Goal: Information Seeking & Learning: Learn about a topic

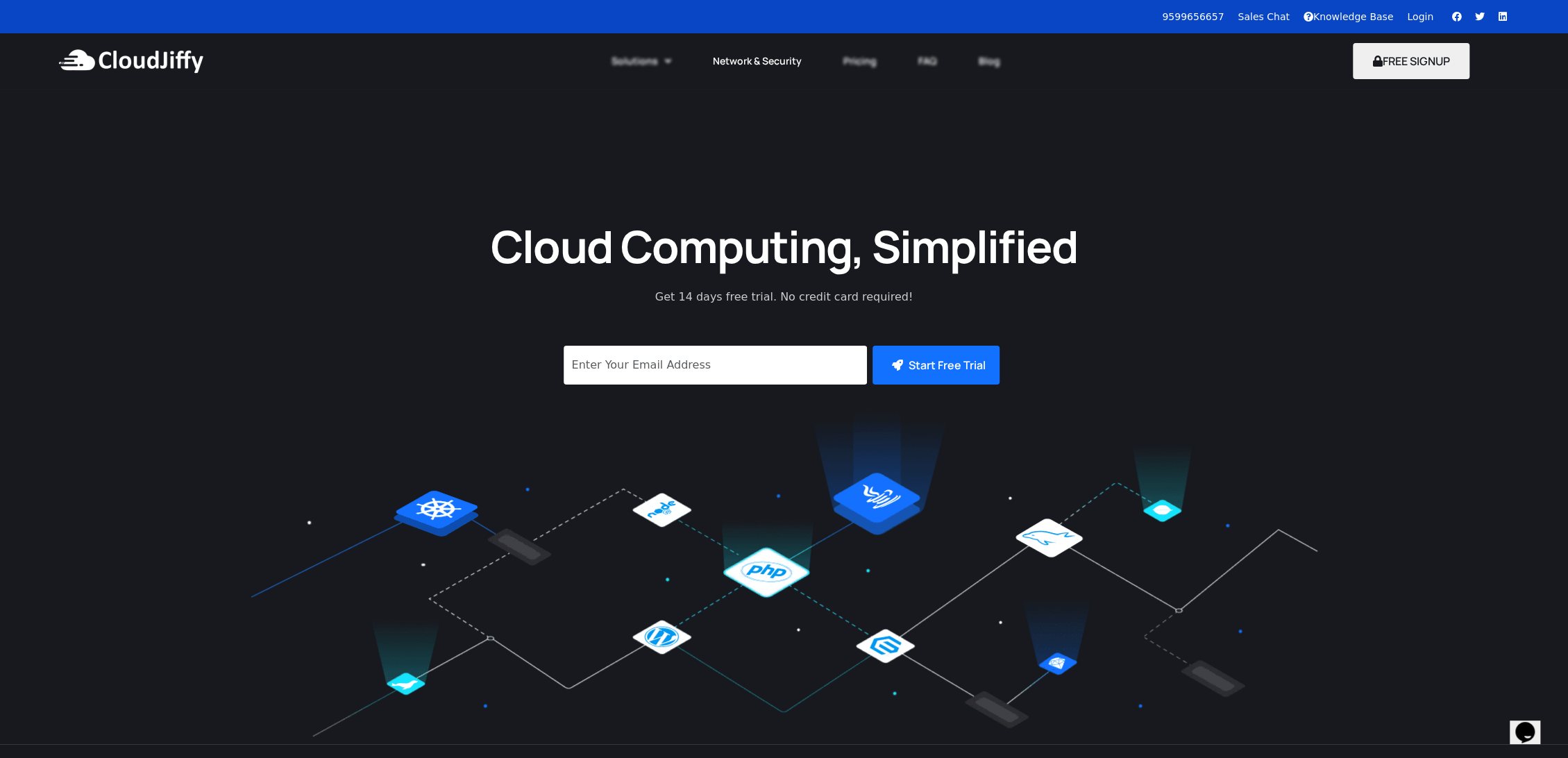
click at [739, 55] on link "Network & Security" at bounding box center [757, 62] width 130 height 31
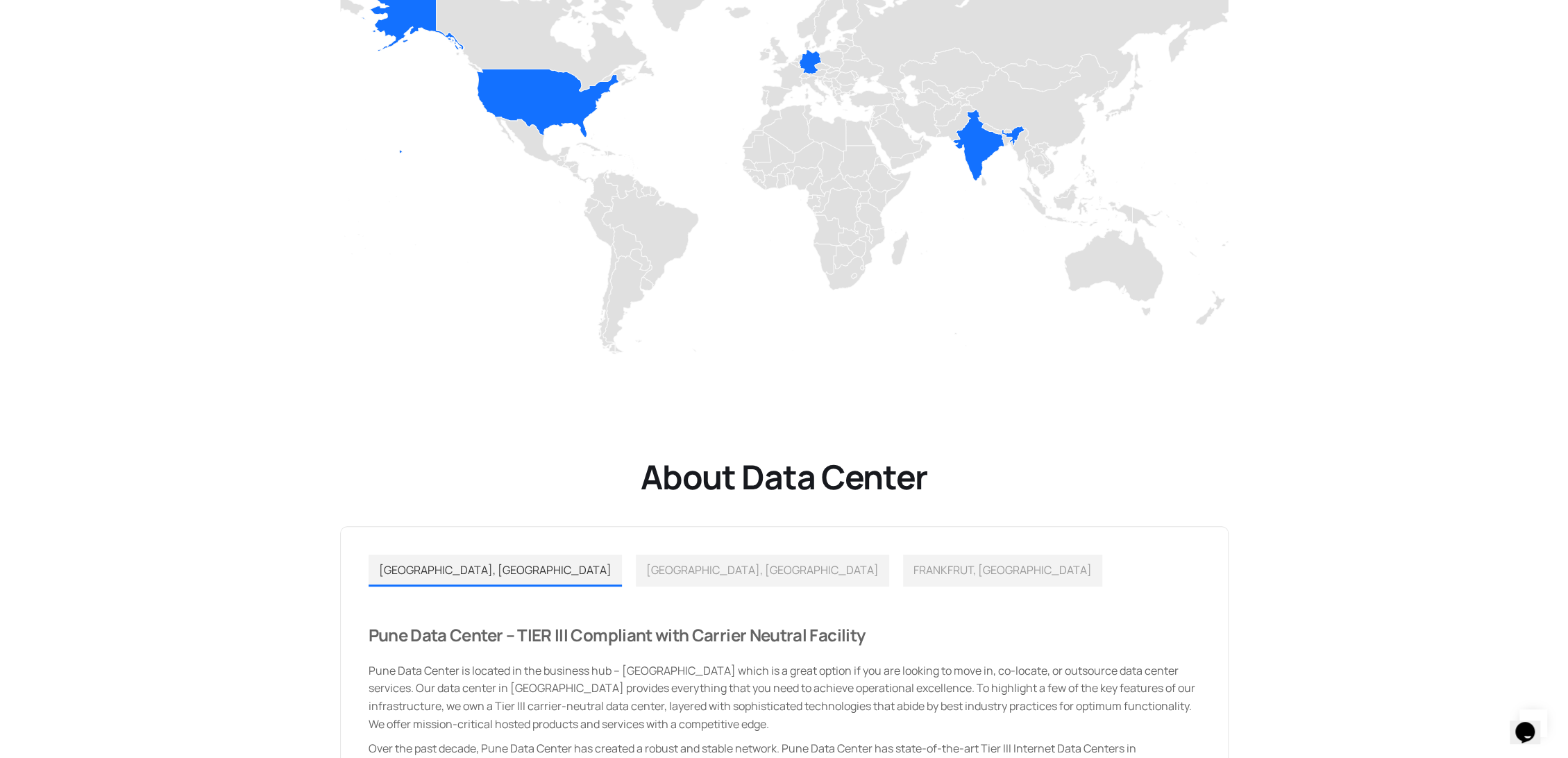
scroll to position [462, 0]
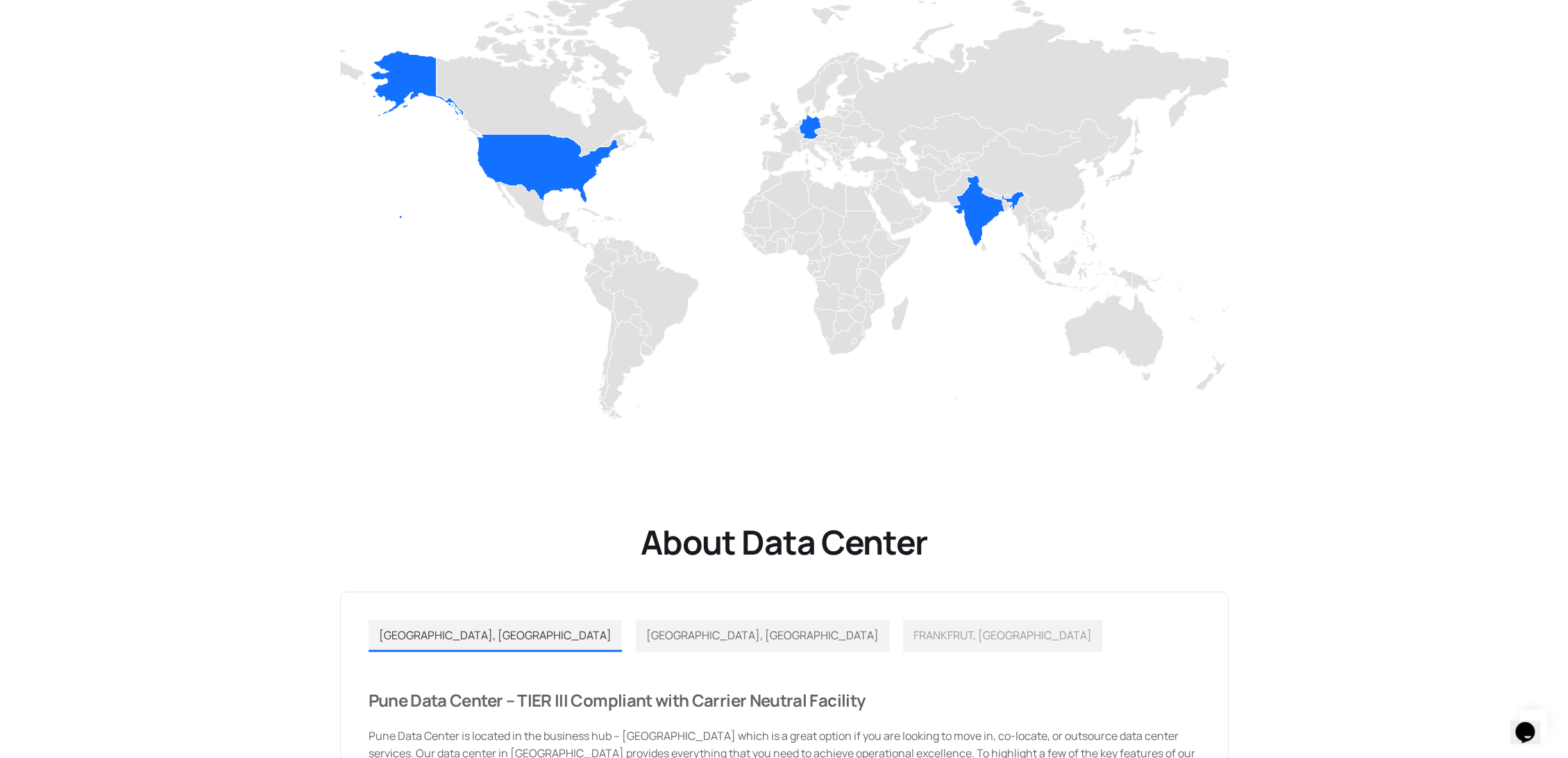
click at [647, 641] on span "[GEOGRAPHIC_DATA], [GEOGRAPHIC_DATA]" at bounding box center [762, 635] width 232 height 15
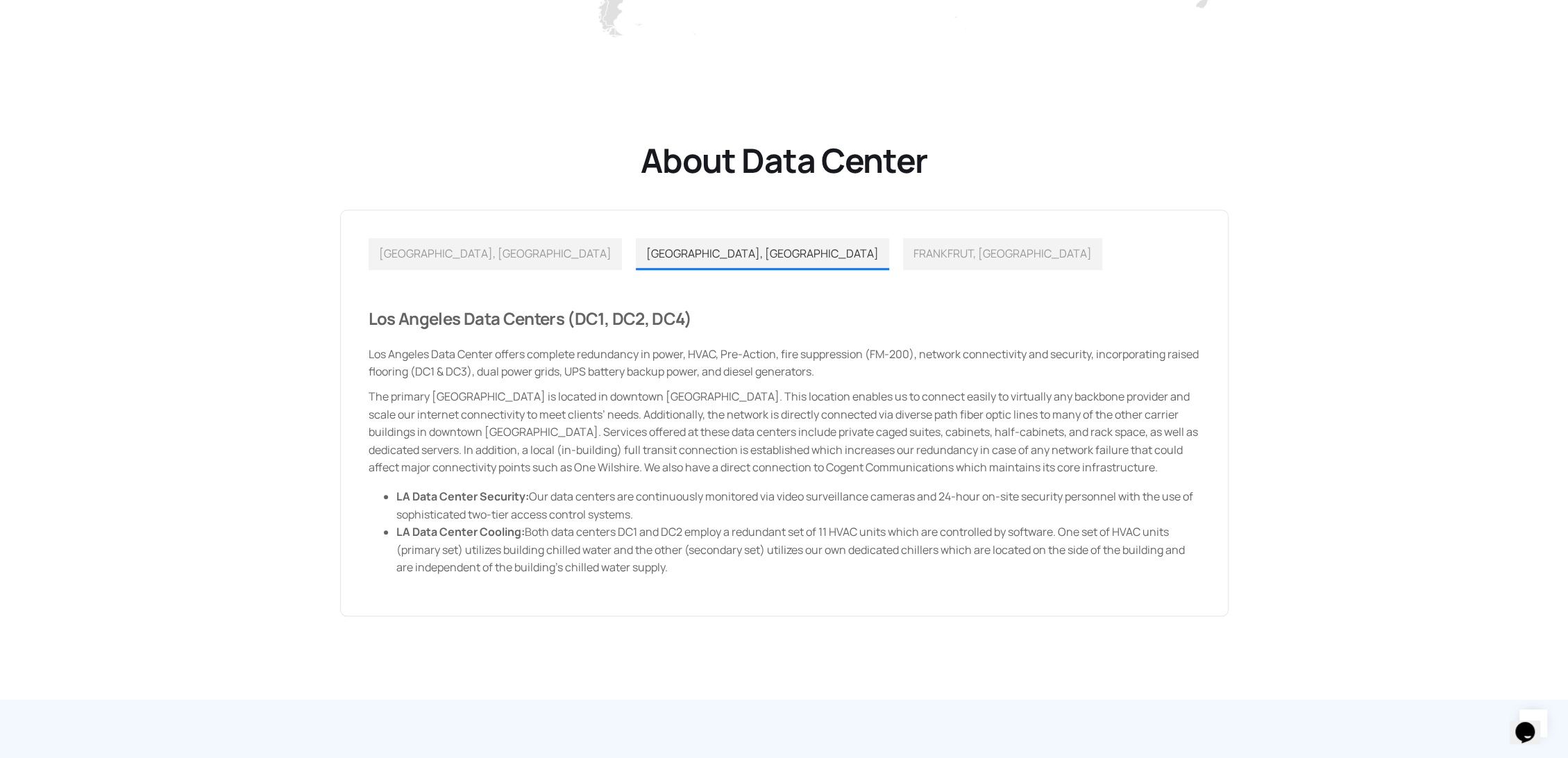
scroll to position [925, 0]
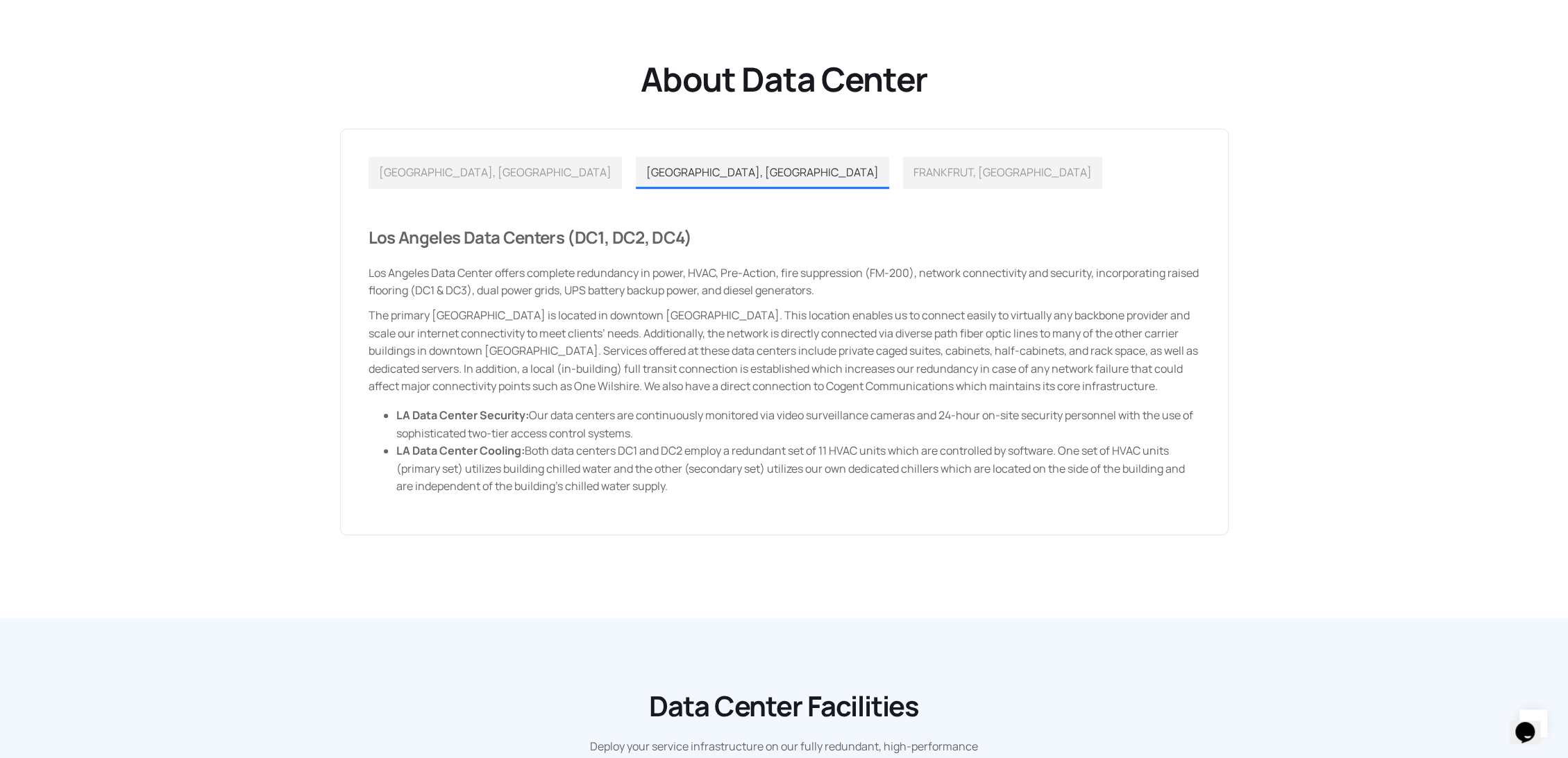
click at [425, 154] on div "[GEOGRAPHIC_DATA], [GEOGRAPHIC_DATA] [GEOGRAPHIC_DATA], [GEOGRAPHIC_DATA] FRANK…" at bounding box center [784, 332] width 888 height 407
click at [424, 161] on link "[GEOGRAPHIC_DATA], [GEOGRAPHIC_DATA]" at bounding box center [496, 172] width 253 height 32
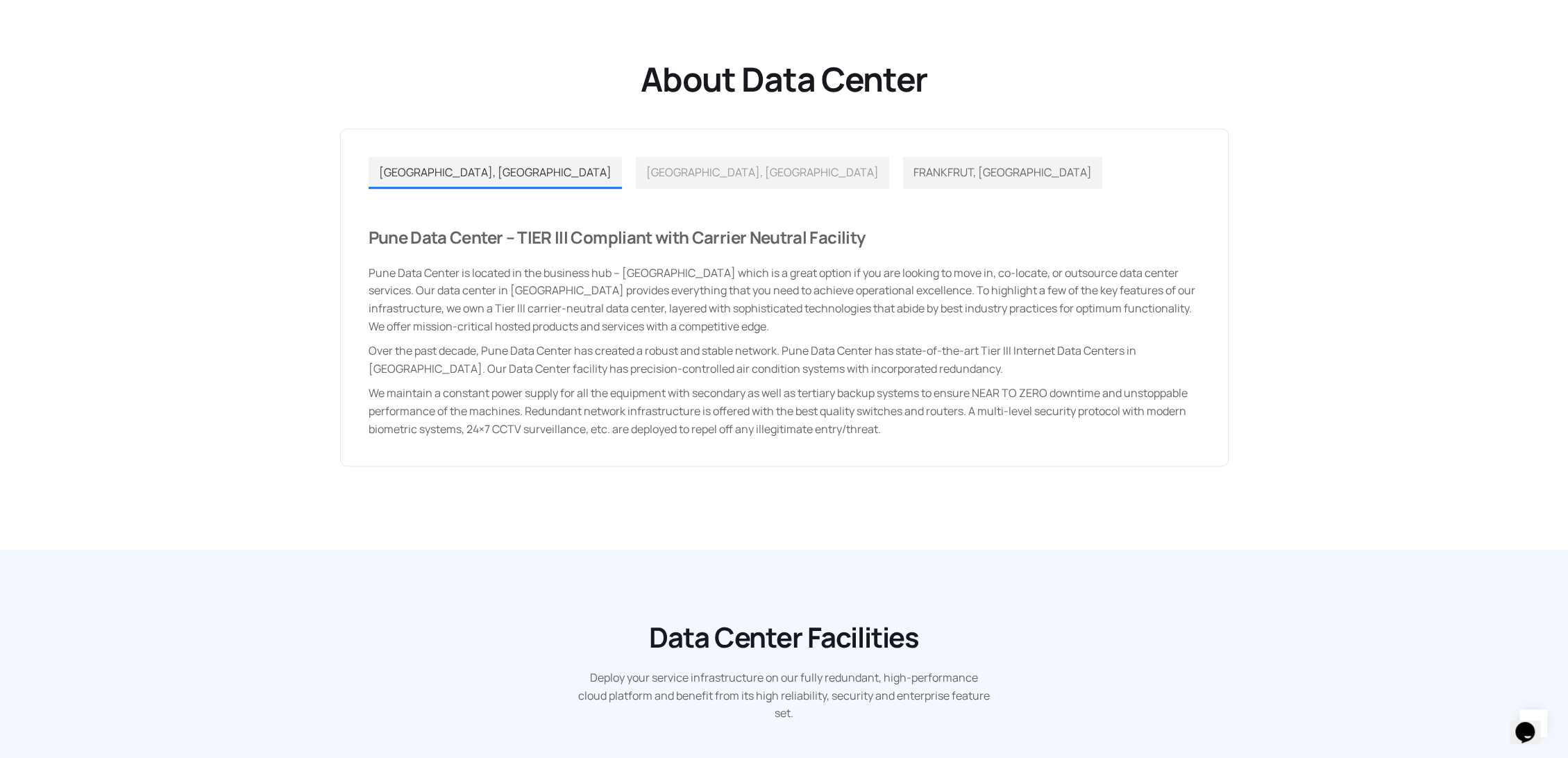
click at [903, 160] on link "FRANKFRUT, [GEOGRAPHIC_DATA]" at bounding box center [1003, 172] width 199 height 32
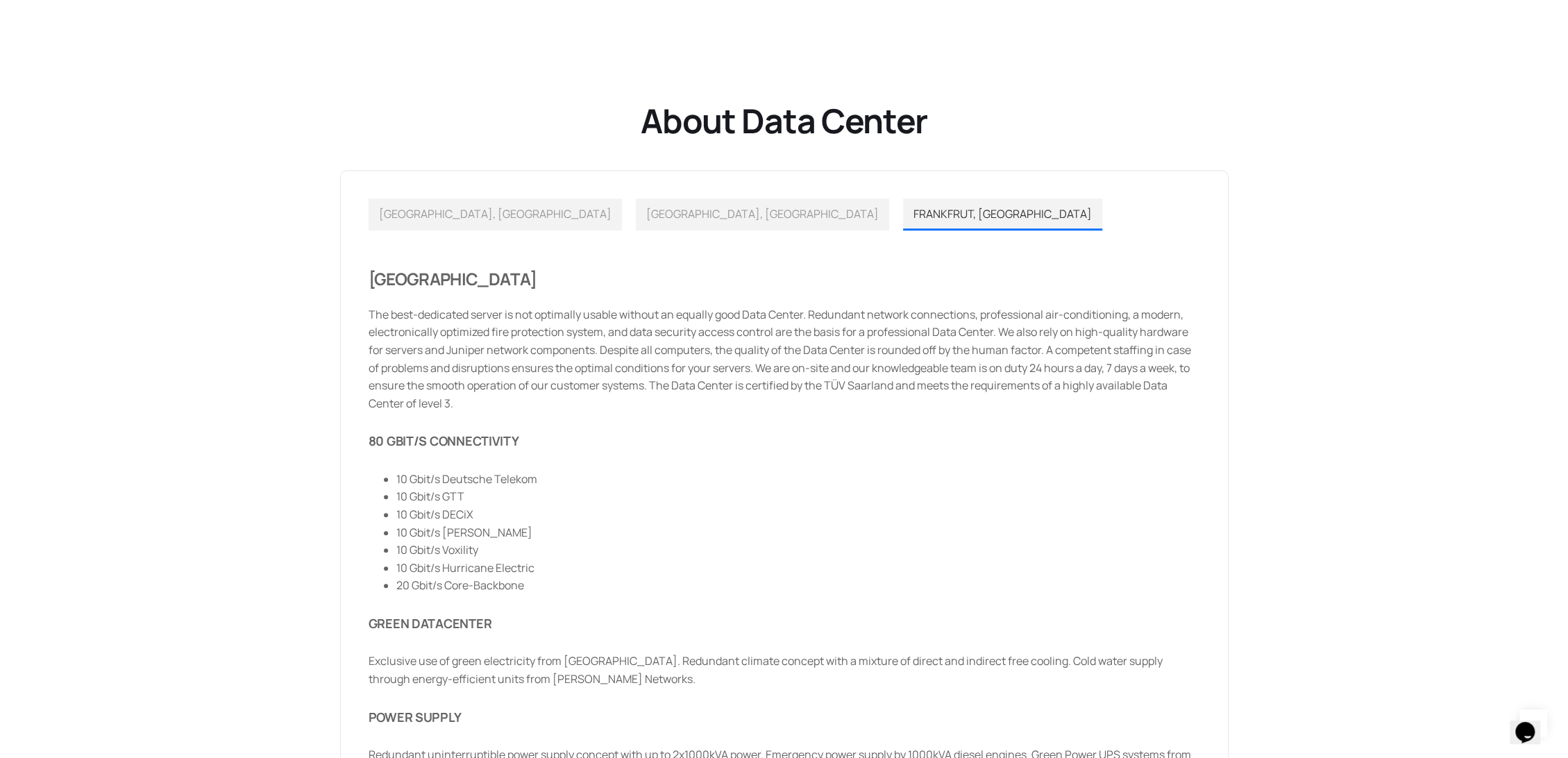
scroll to position [848, 0]
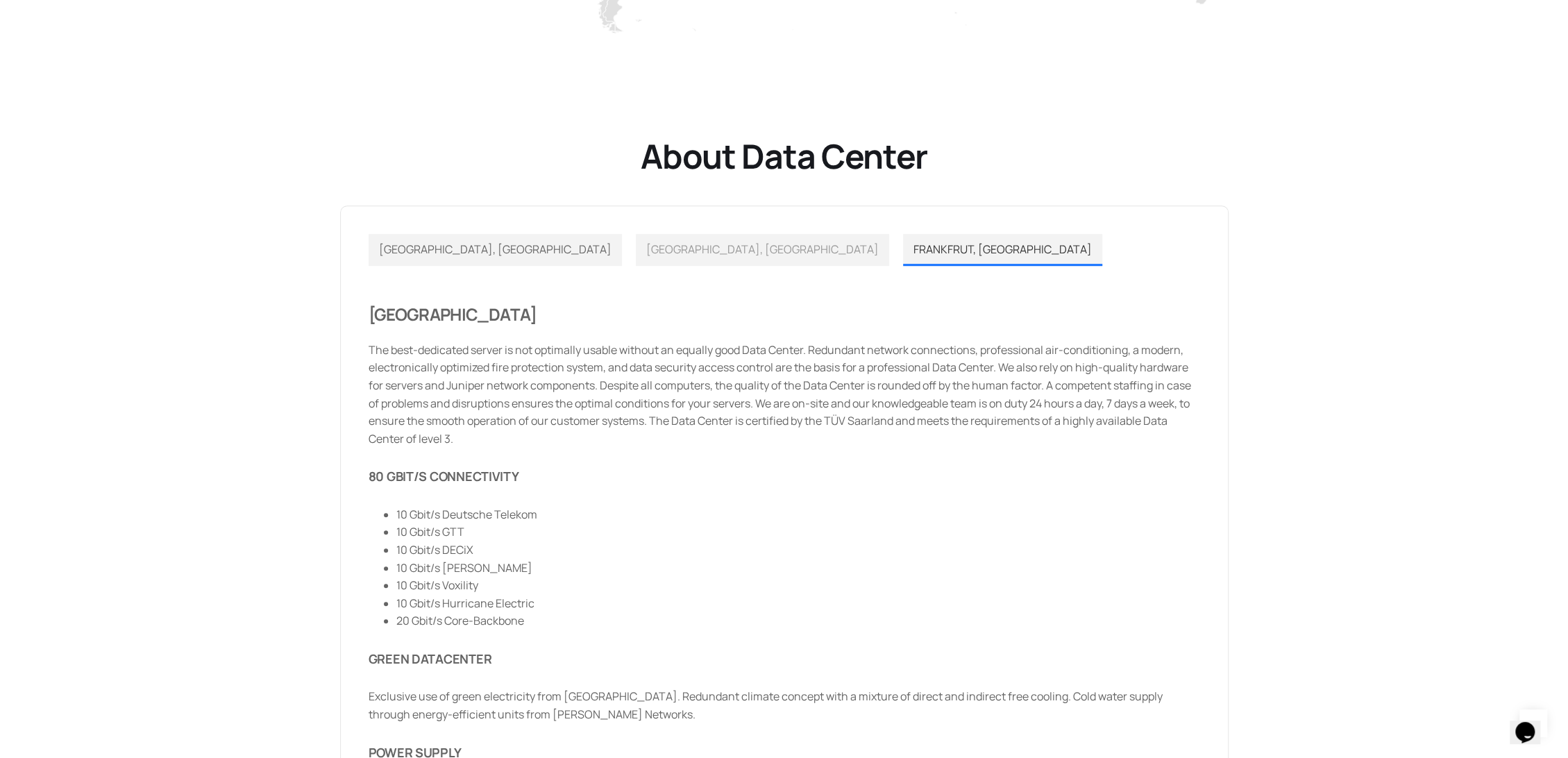
drag, startPoint x: 411, startPoint y: 250, endPoint x: 411, endPoint y: 259, distance: 9.0
click at [411, 249] on span "[GEOGRAPHIC_DATA], [GEOGRAPHIC_DATA]" at bounding box center [495, 249] width 232 height 15
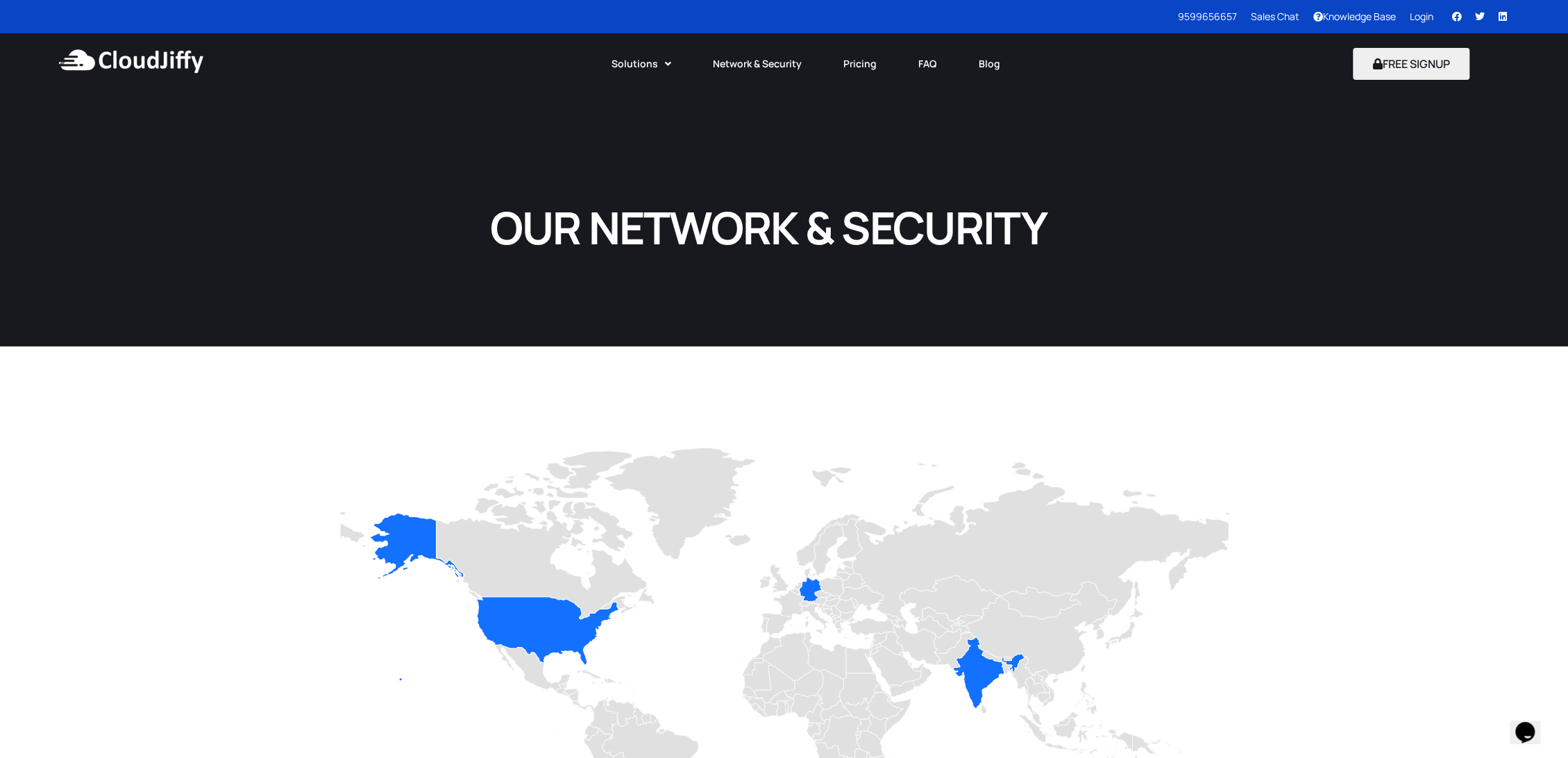
scroll to position [0, 0]
click at [855, 62] on link "Pricing" at bounding box center [860, 64] width 75 height 31
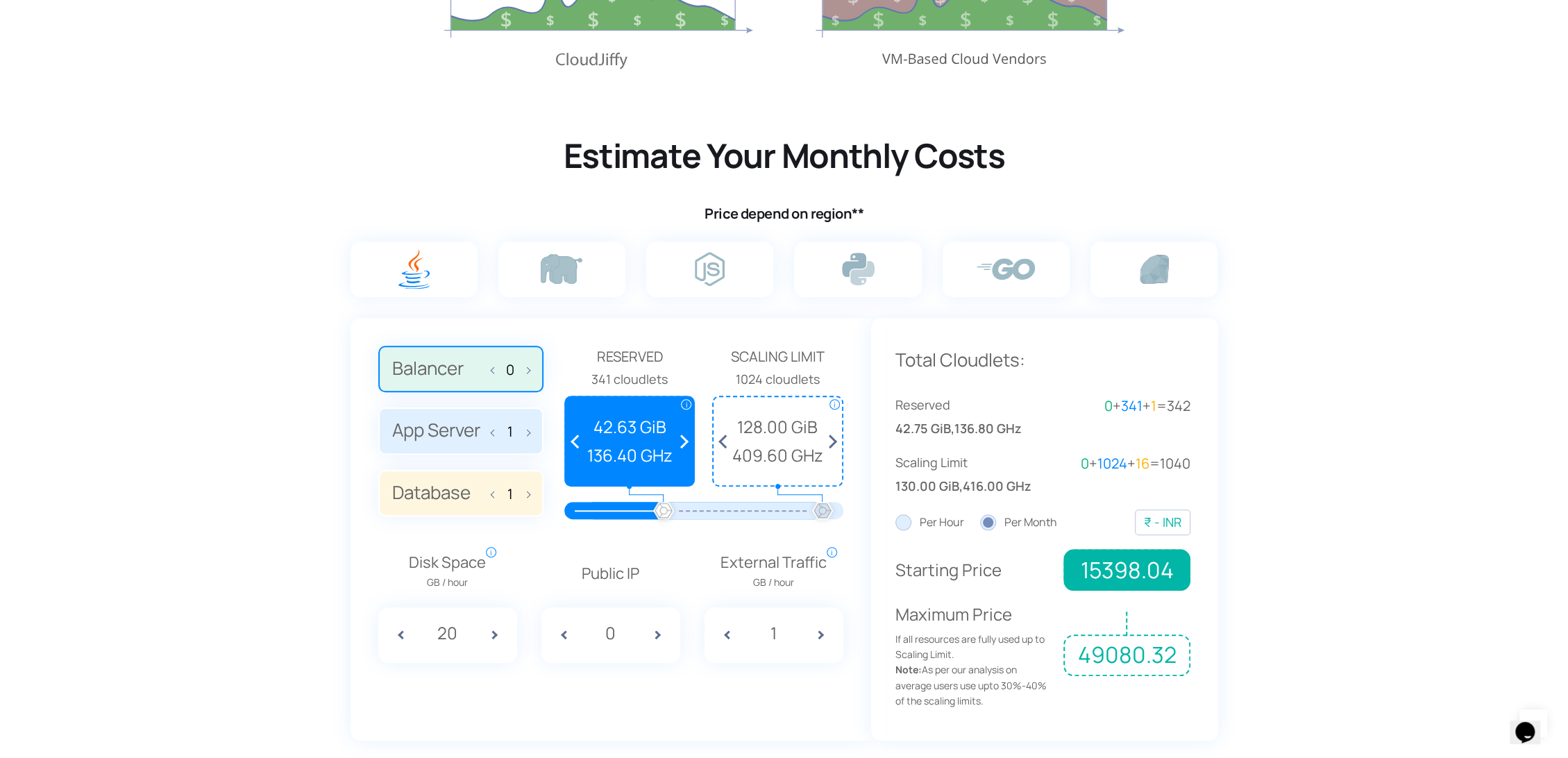
scroll to position [772, 0]
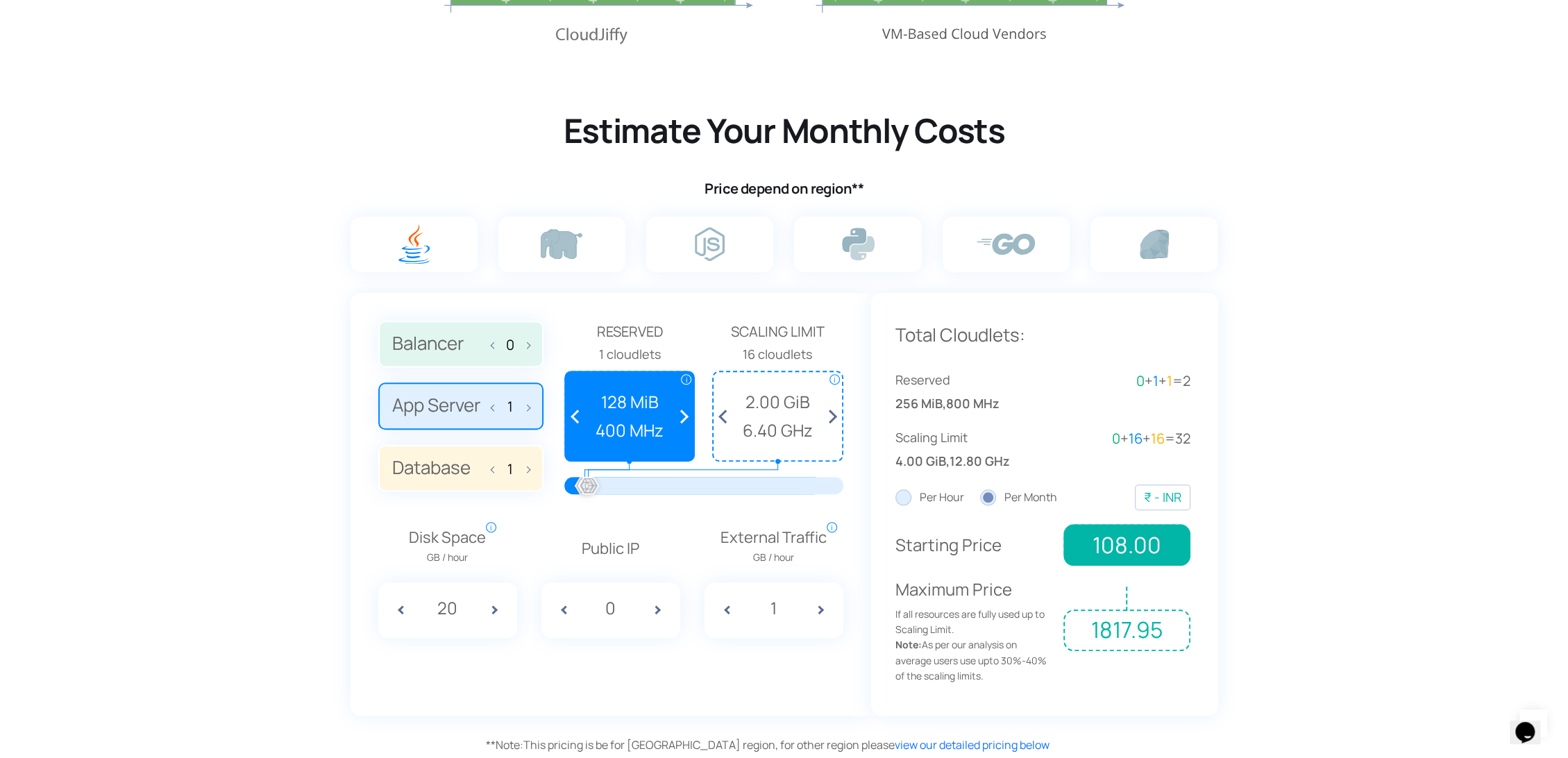
click at [447, 246] on label at bounding box center [414, 243] width 127 height 55
click at [0, 0] on input "radio" at bounding box center [0, 0] width 0 height 0
click at [524, 347] on span at bounding box center [524, 344] width 10 height 29
type input "1"
click at [1141, 493] on div "USD EUR AUD BRL BYN CAD CHF CNY DKK GBP HKD IDR ILS INR JPY KZT LYD MAD MXN MYR" at bounding box center [1162, 497] width 55 height 25
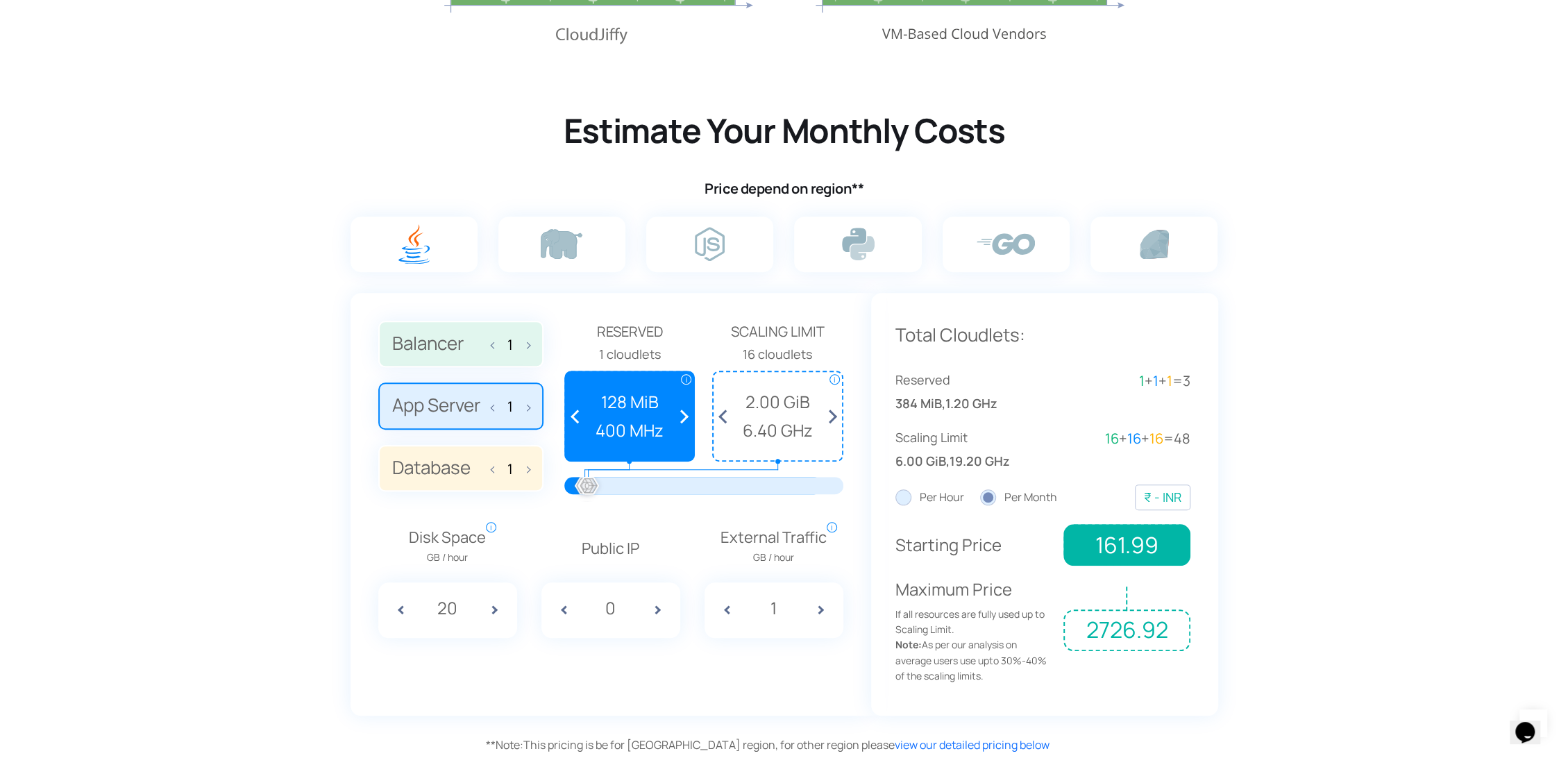
click at [1163, 495] on div "₹ - INR" at bounding box center [1162, 497] width 37 height 20
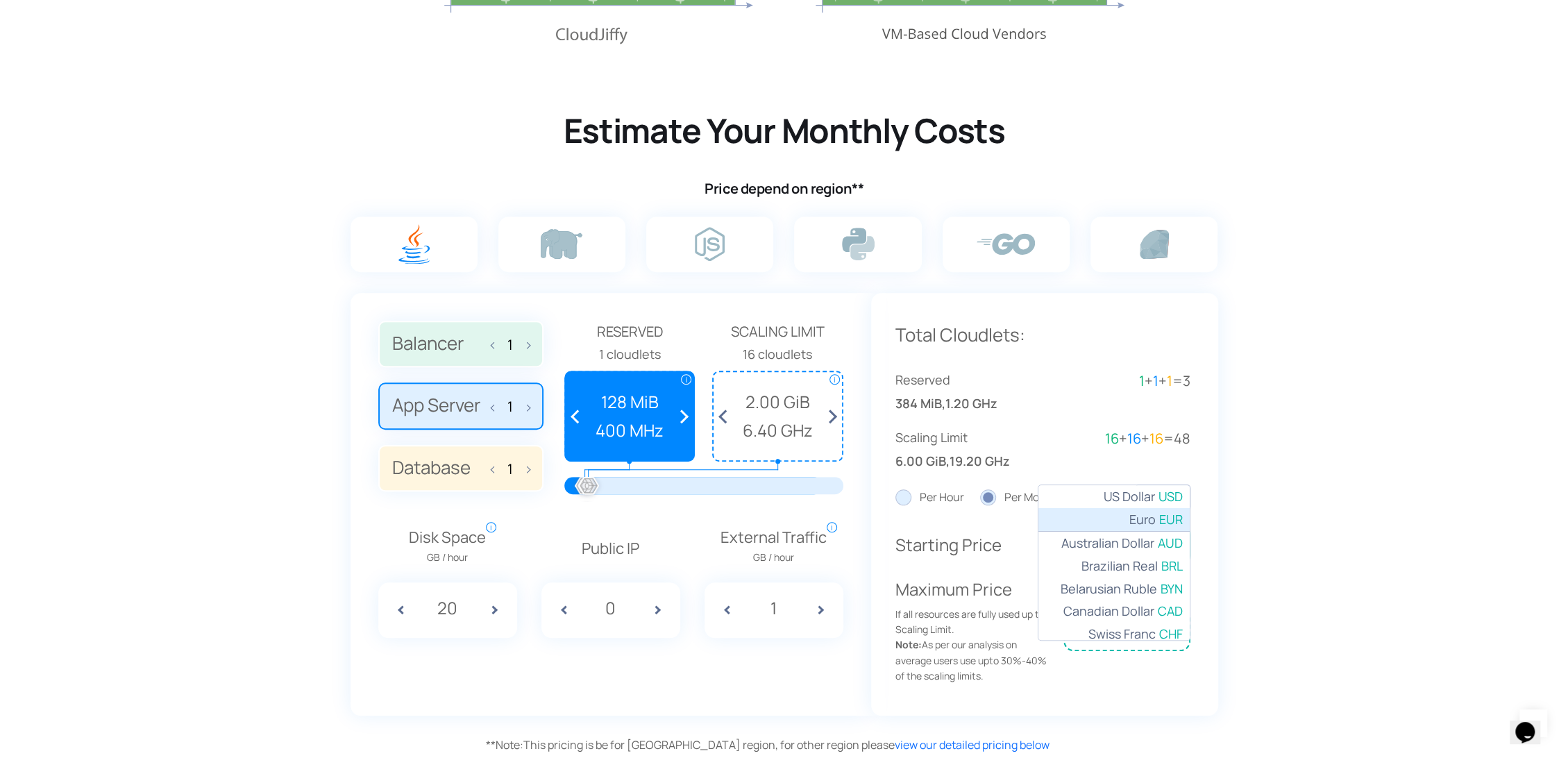
click at [1153, 511] on li "€ - EUR Euro" at bounding box center [1113, 520] width 151 height 24
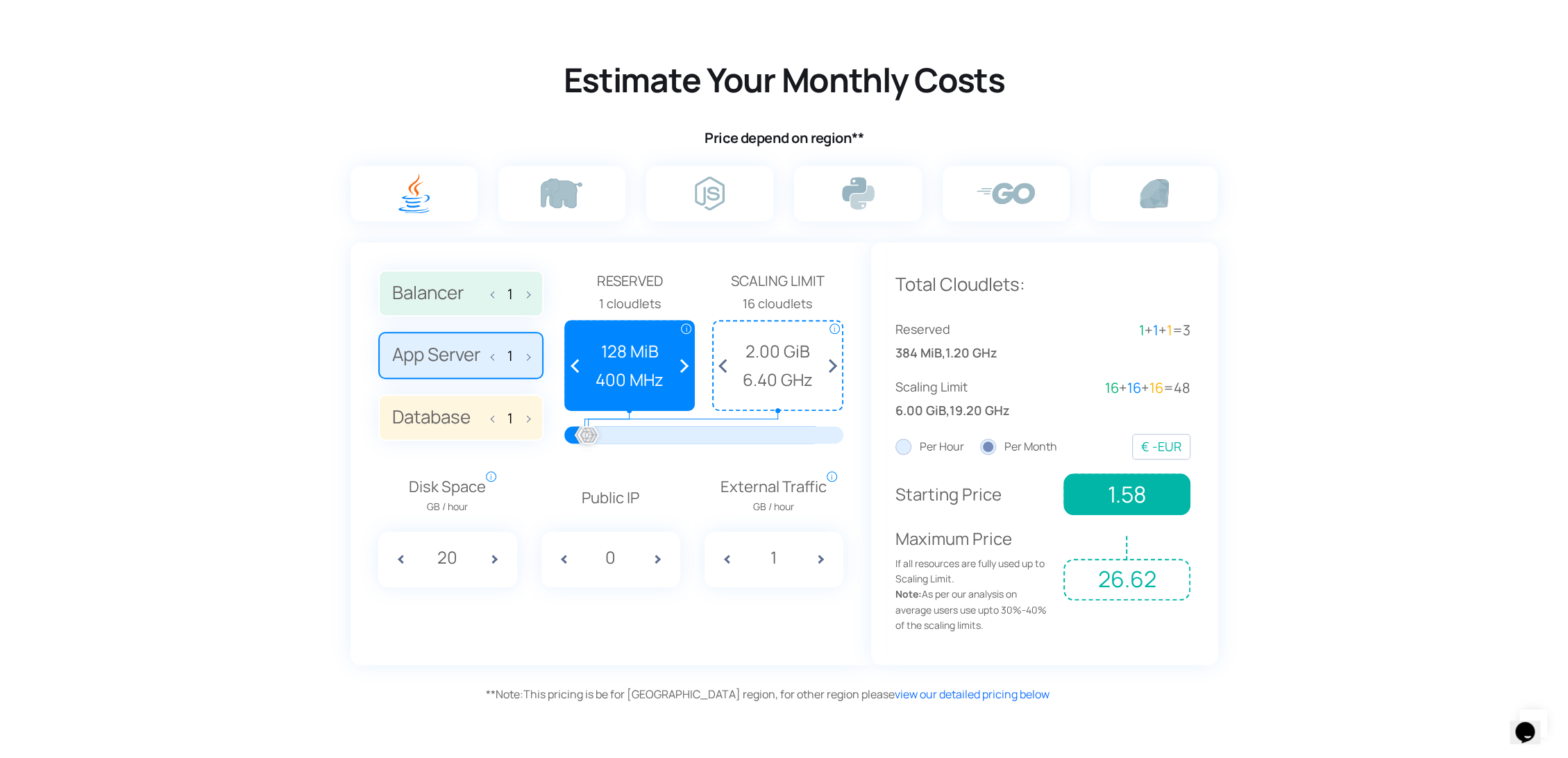
scroll to position [848, 0]
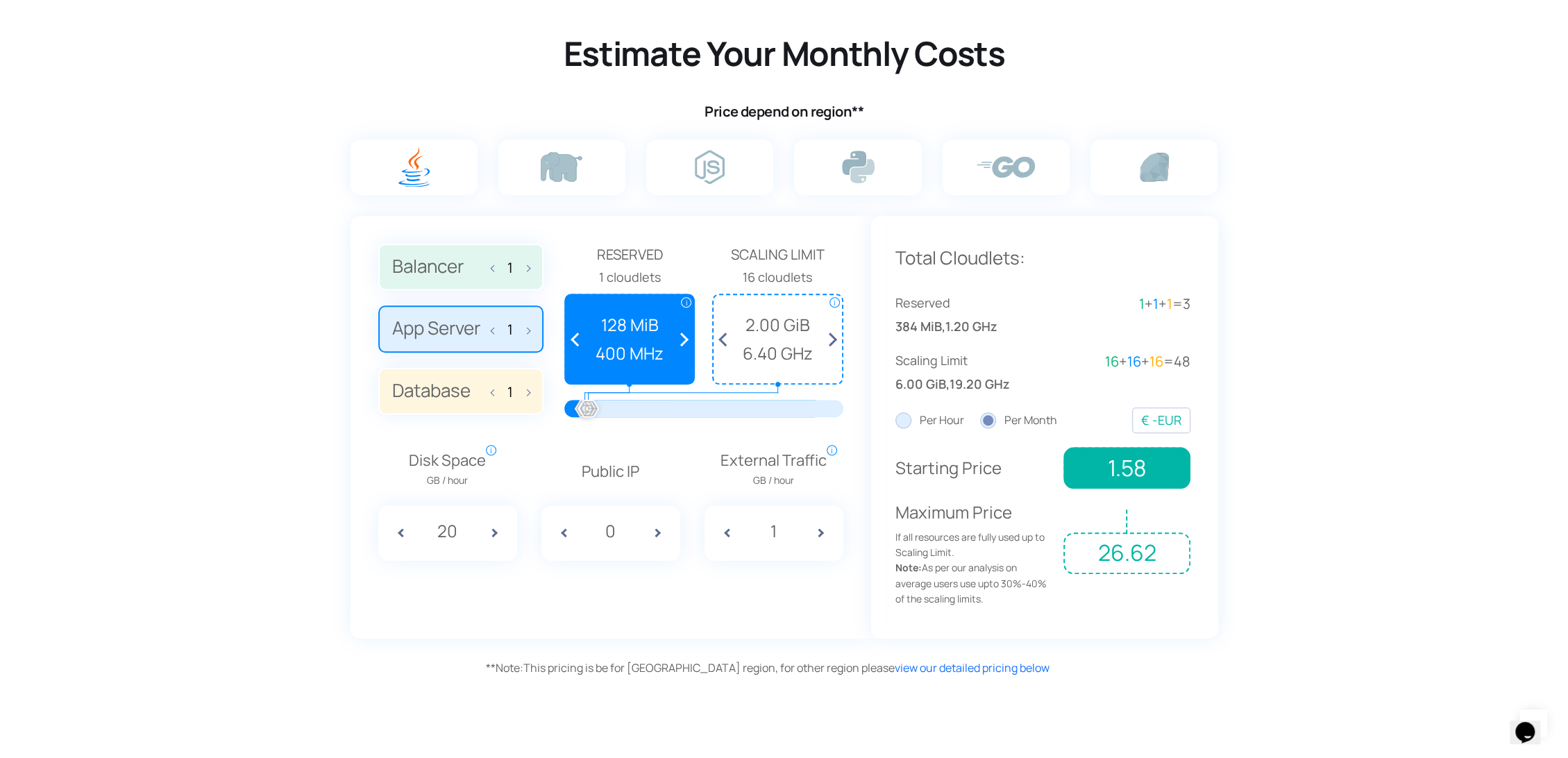
click at [494, 390] on span at bounding box center [496, 391] width 10 height 29
type input "0"
click at [491, 268] on span at bounding box center [496, 267] width 10 height 29
type input "0"
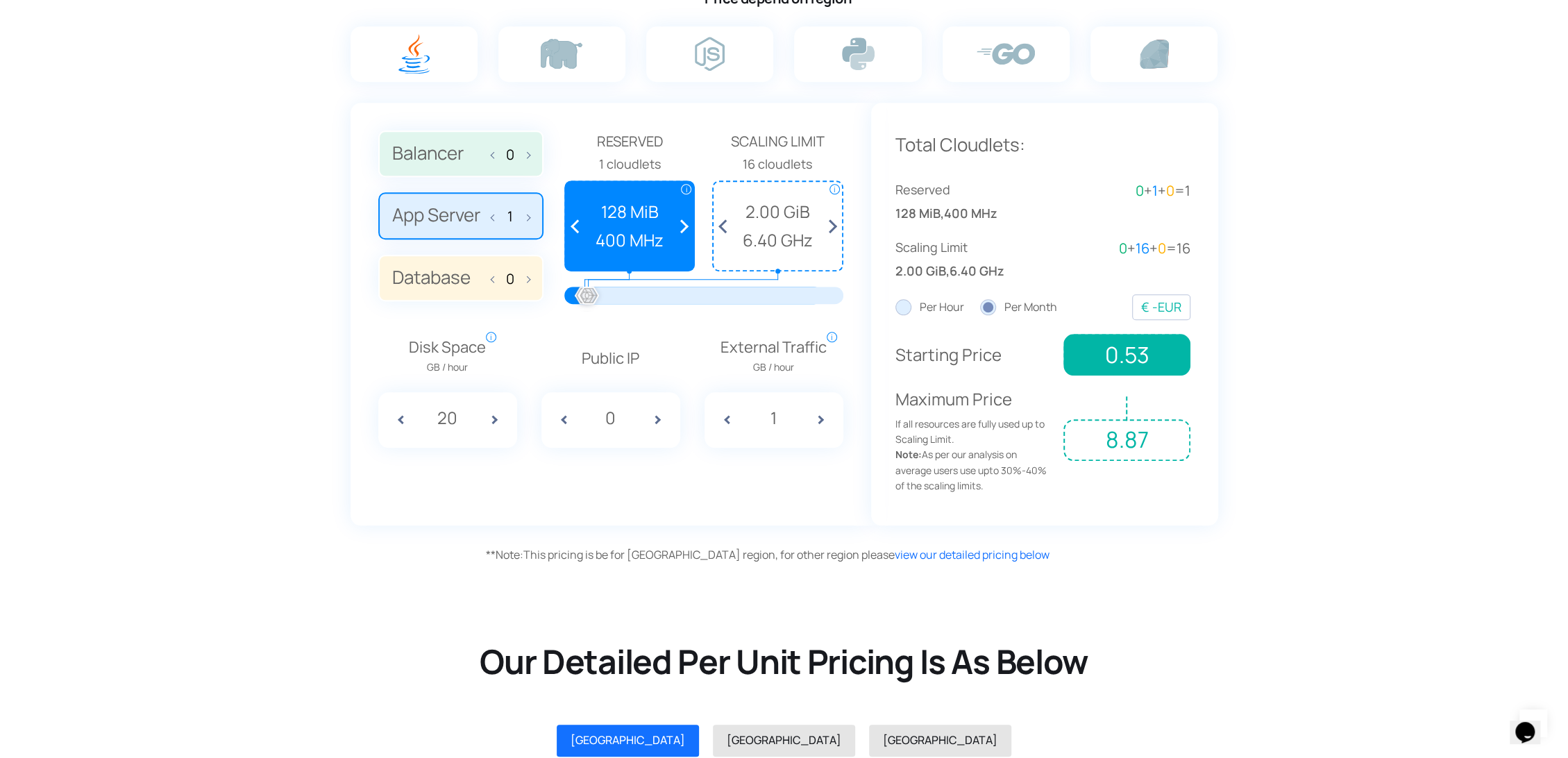
scroll to position [1002, 0]
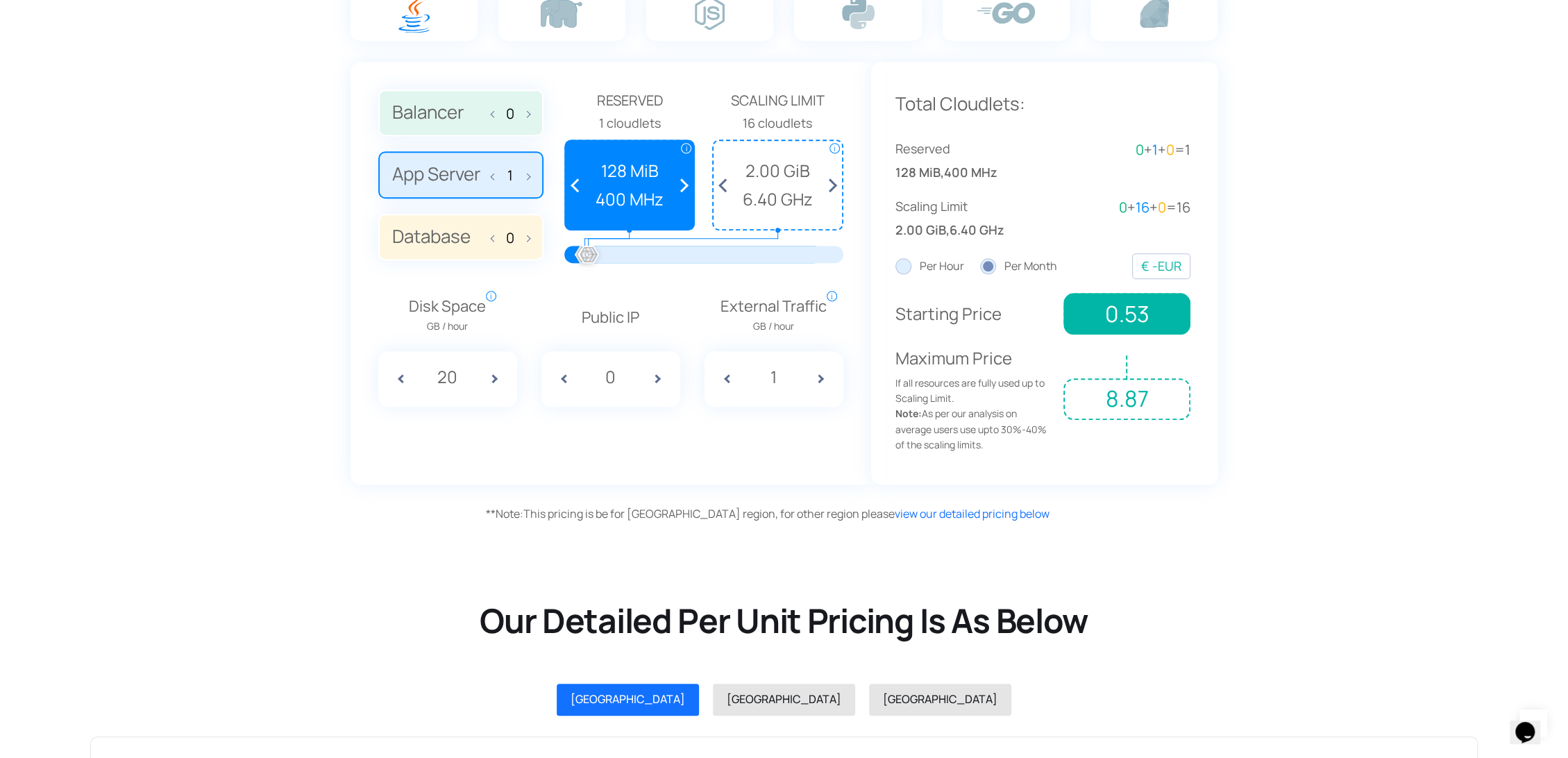
click at [652, 377] on span at bounding box center [663, 378] width 34 height 55
click at [563, 378] on span at bounding box center [559, 378] width 34 height 55
type input "0"
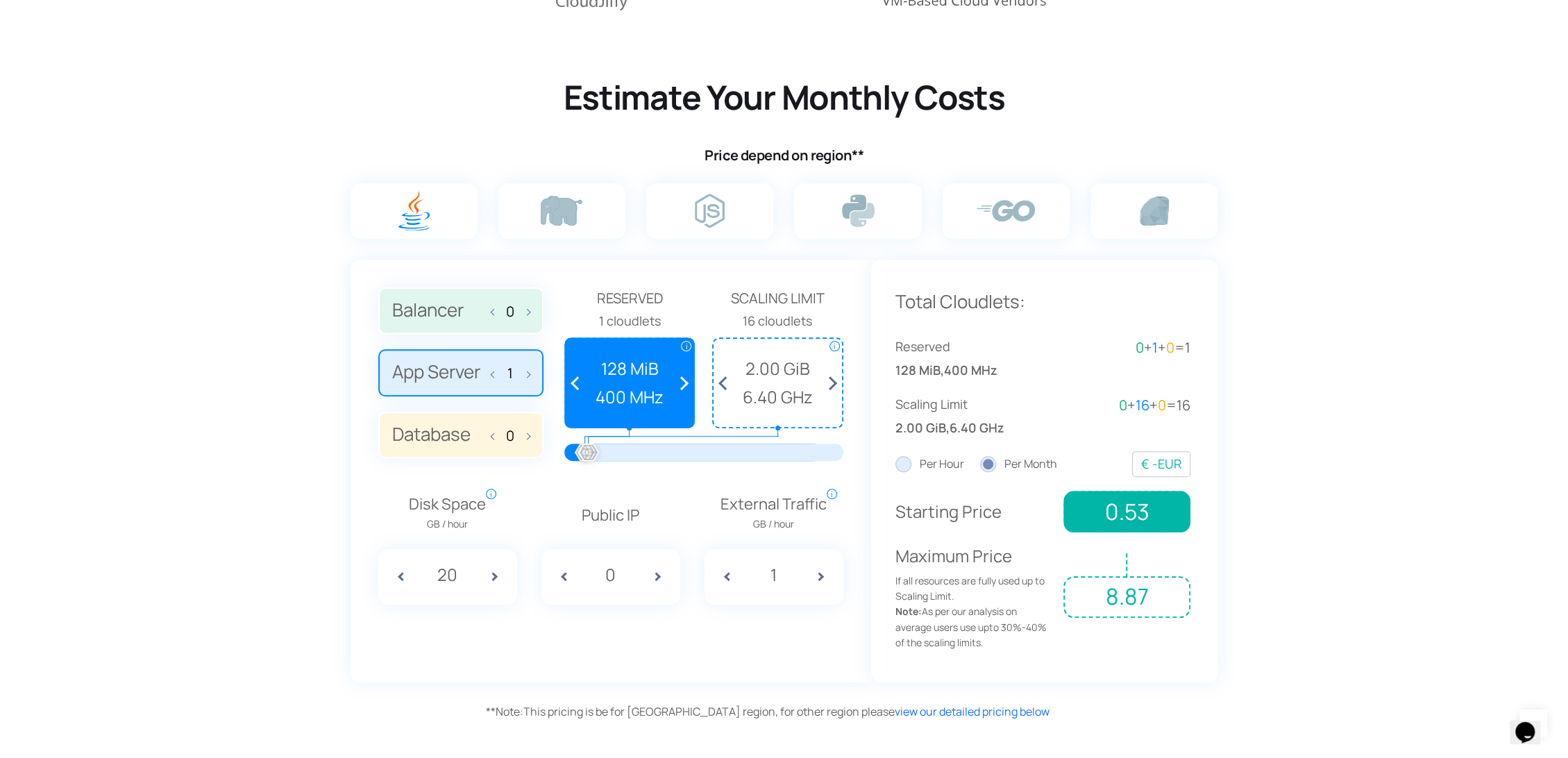
scroll to position [772, 0]
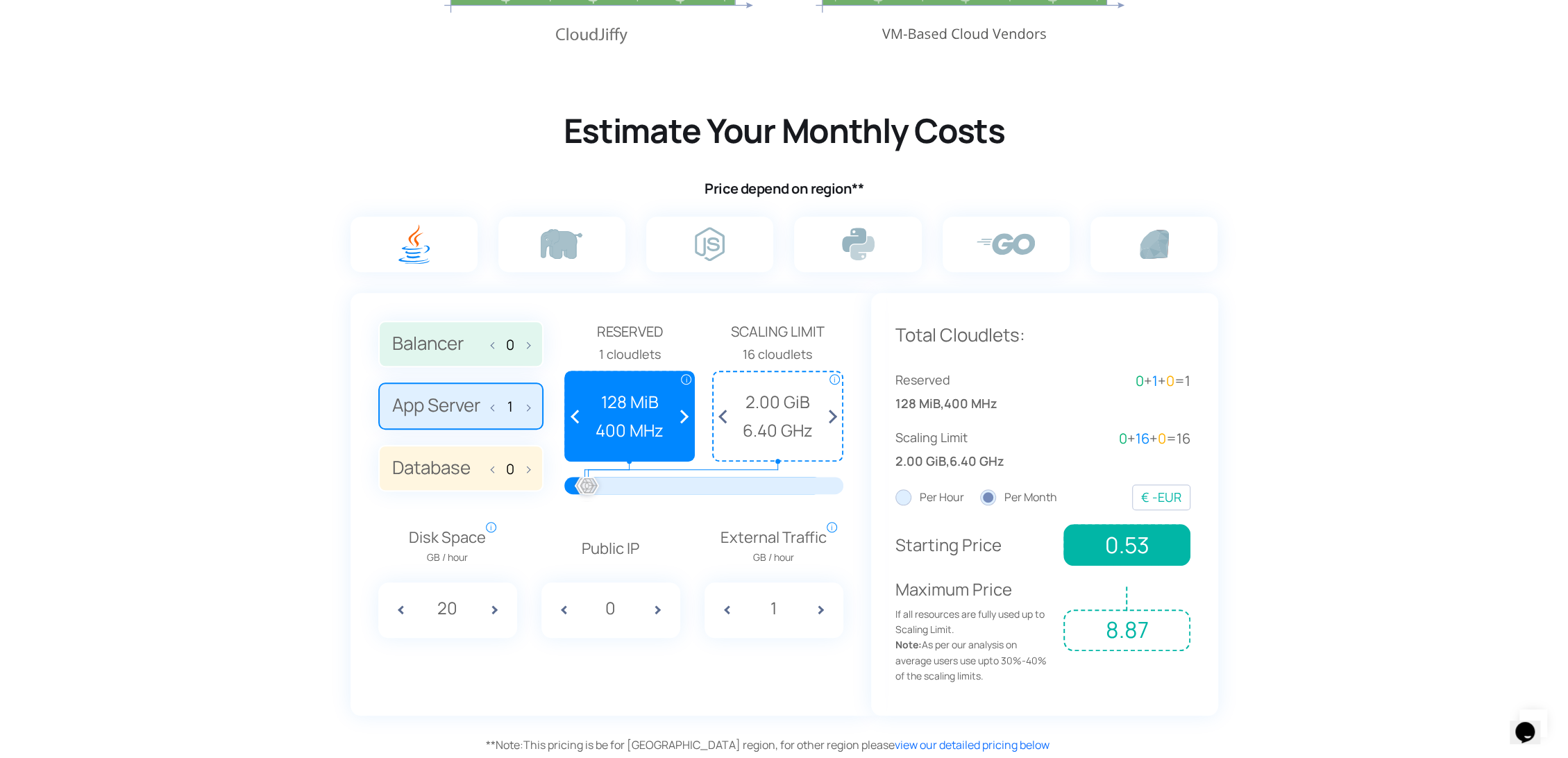
click at [524, 346] on span at bounding box center [524, 344] width 10 height 29
click at [485, 347] on label "Balancer 1" at bounding box center [460, 345] width 165 height 47
click at [0, 0] on input "Balancer 1" at bounding box center [0, 0] width 0 height 0
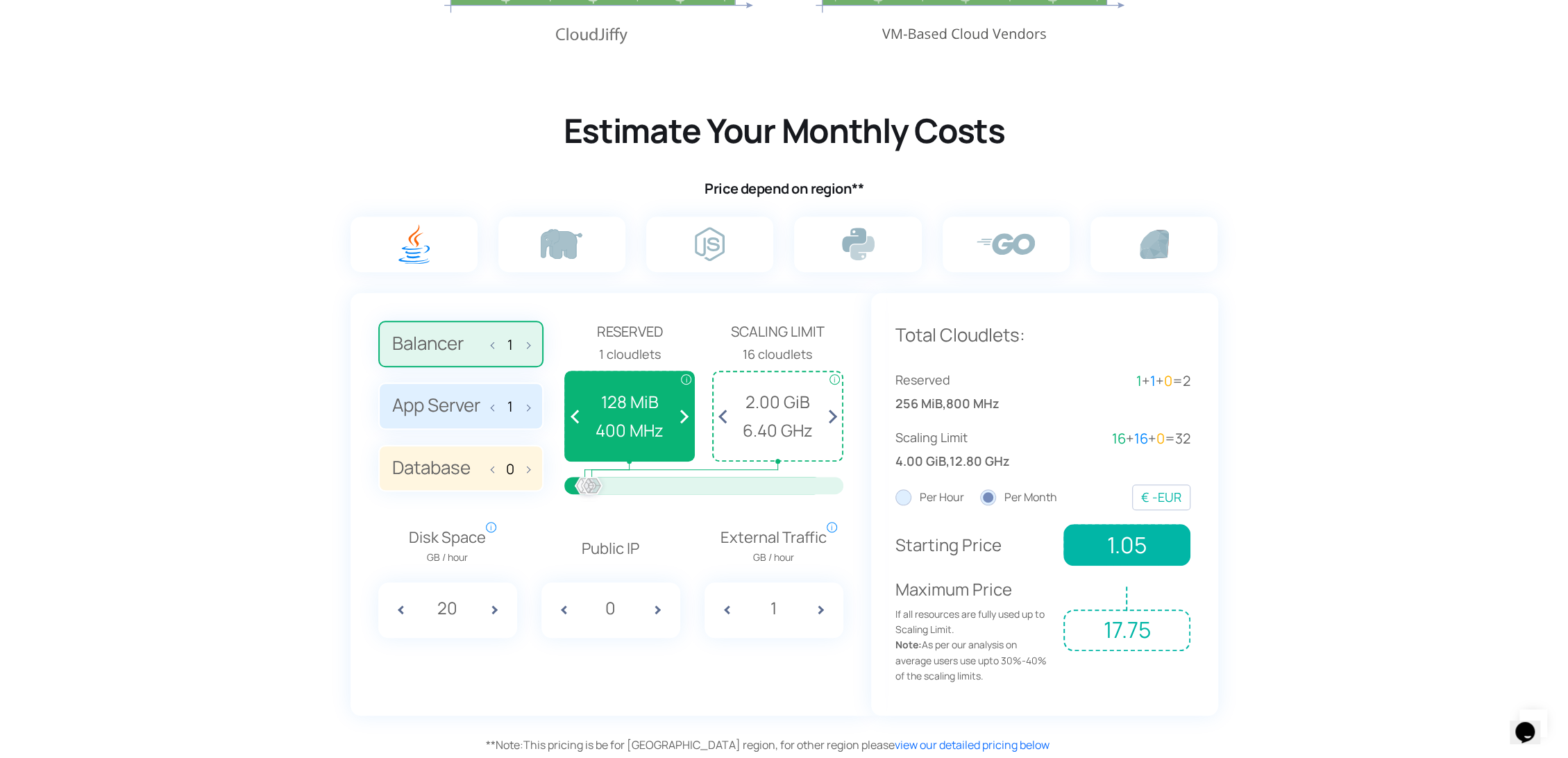
click at [491, 345] on span at bounding box center [496, 344] width 10 height 29
type input "0"
click at [526, 467] on span at bounding box center [524, 468] width 10 height 29
type input "1"
click at [493, 408] on span at bounding box center [496, 405] width 10 height 29
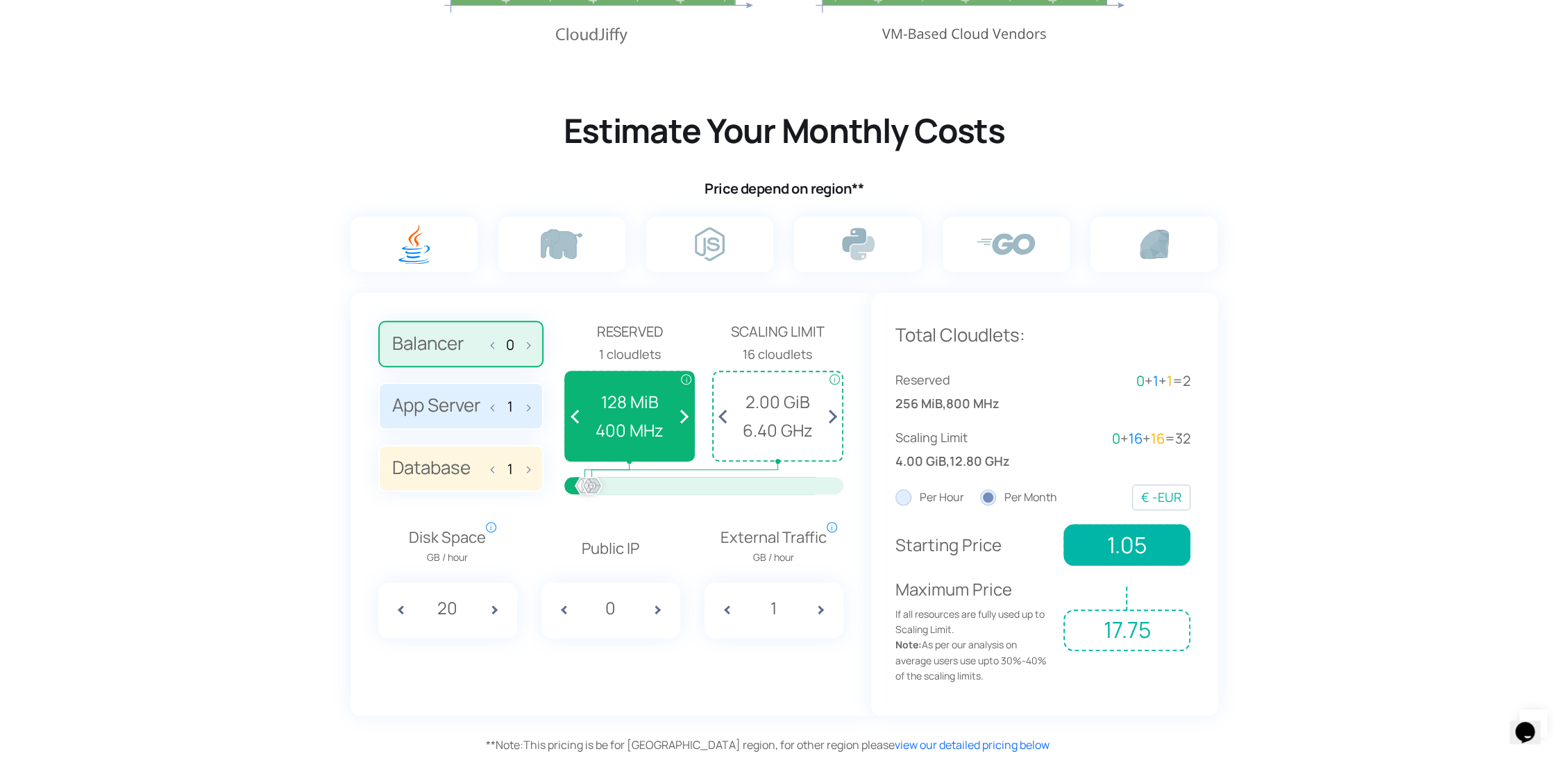
type input "0"
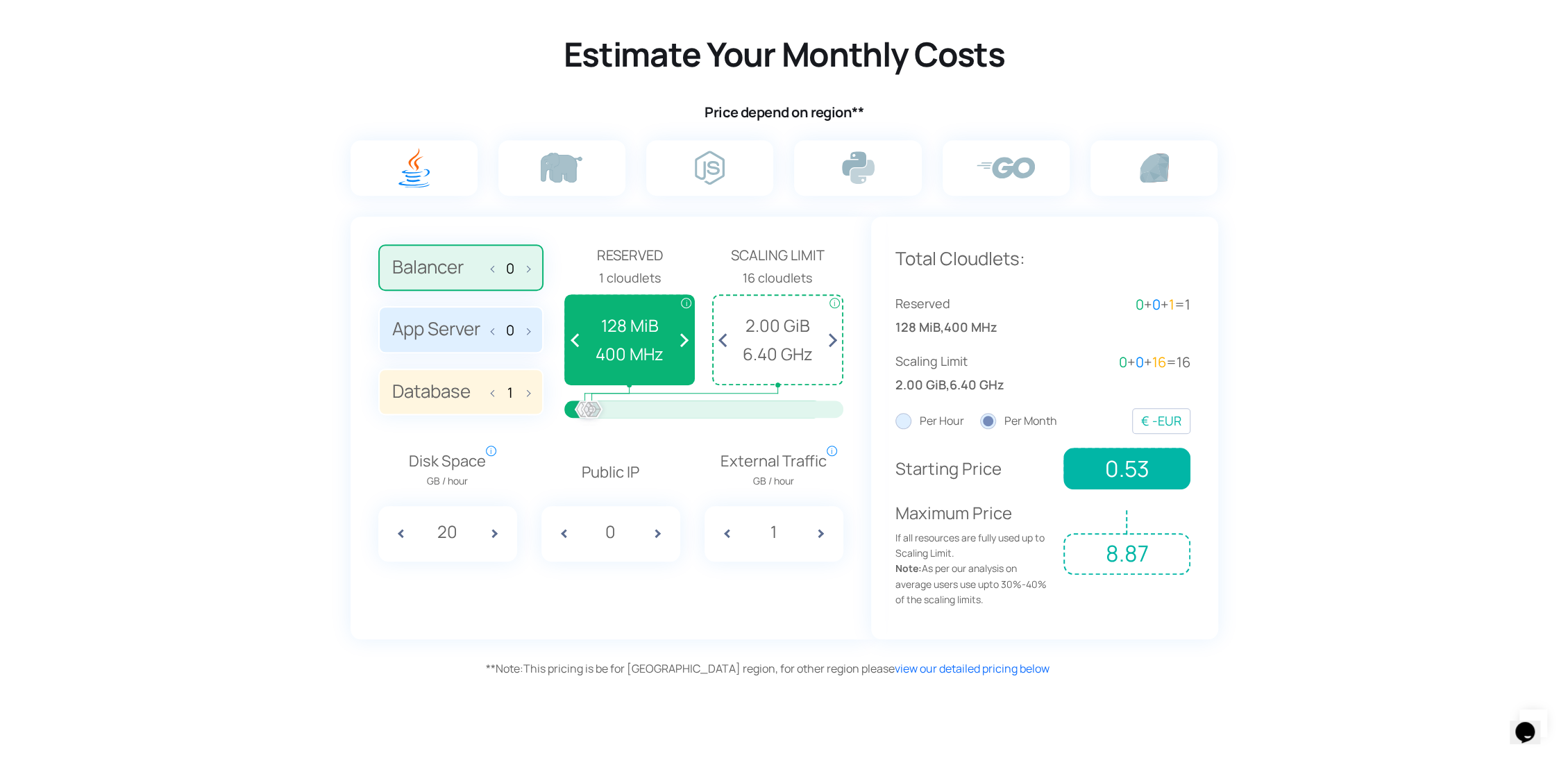
scroll to position [848, 0]
click at [652, 529] on span at bounding box center [663, 533] width 34 height 55
click at [564, 535] on span at bounding box center [559, 533] width 34 height 55
type input "0"
click at [527, 331] on span at bounding box center [524, 328] width 10 height 29
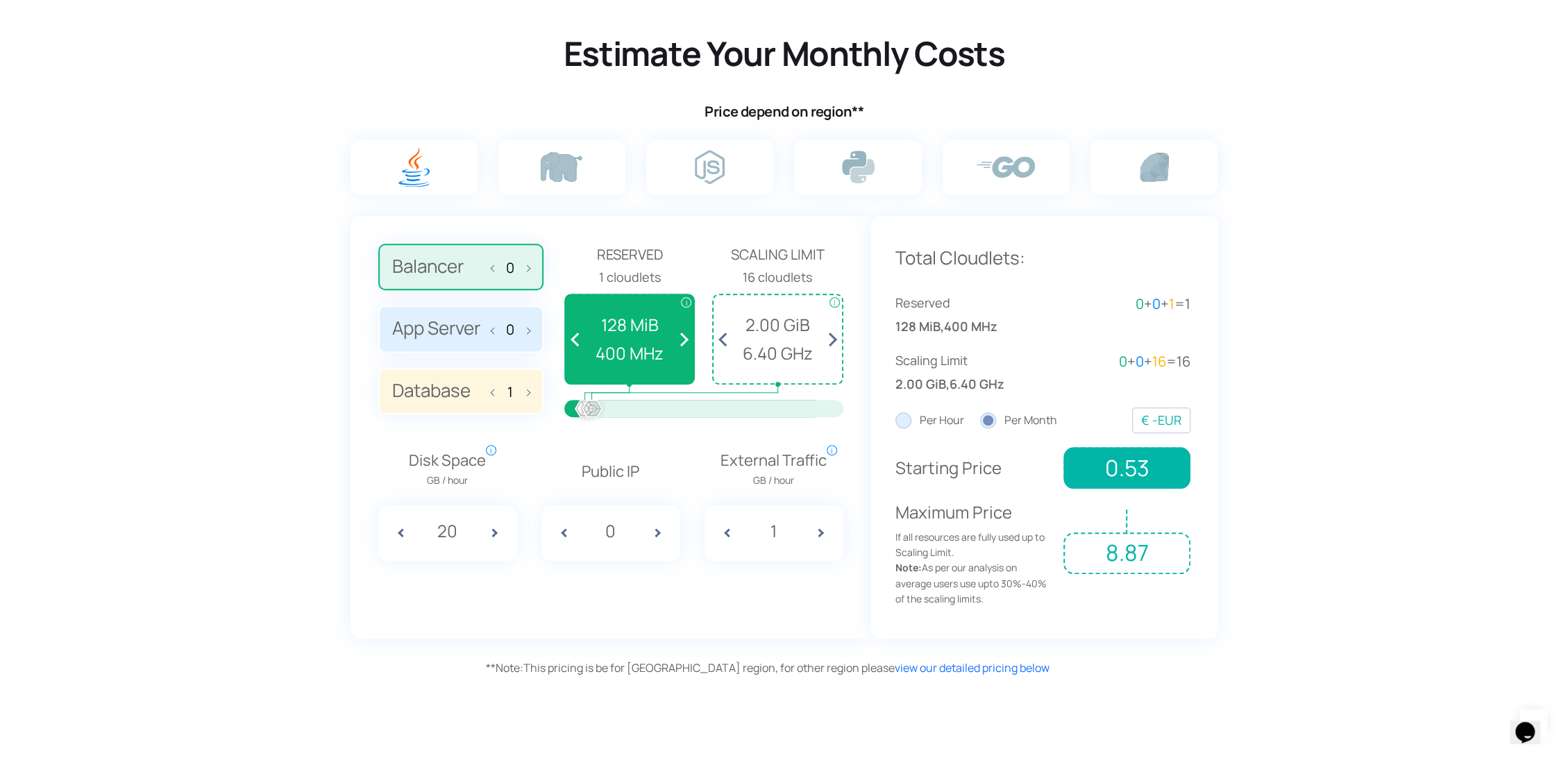
type input "1"
click at [651, 535] on span at bounding box center [663, 533] width 34 height 55
type input "1"
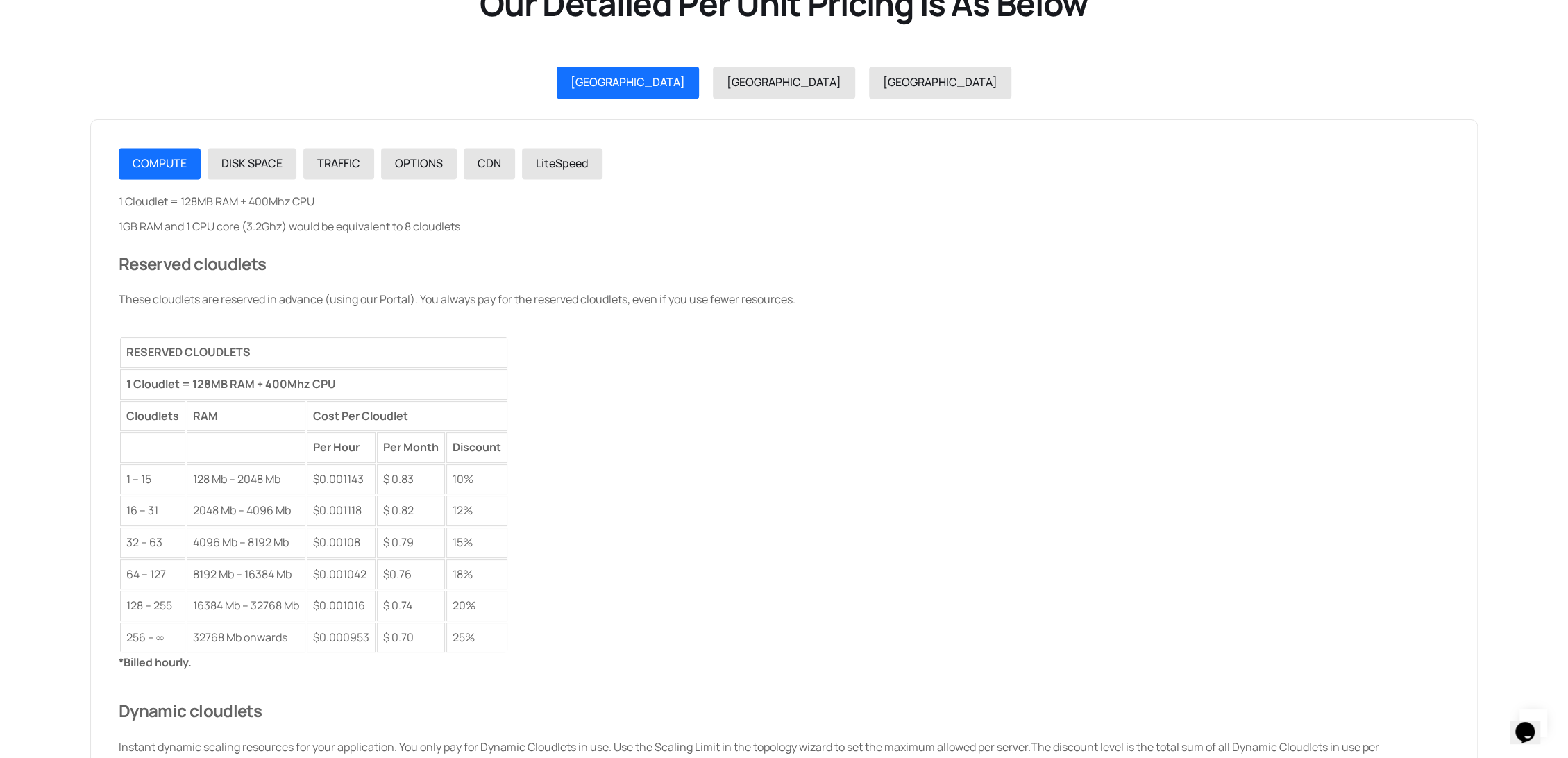
scroll to position [1311, 0]
